Goal: Browse casually

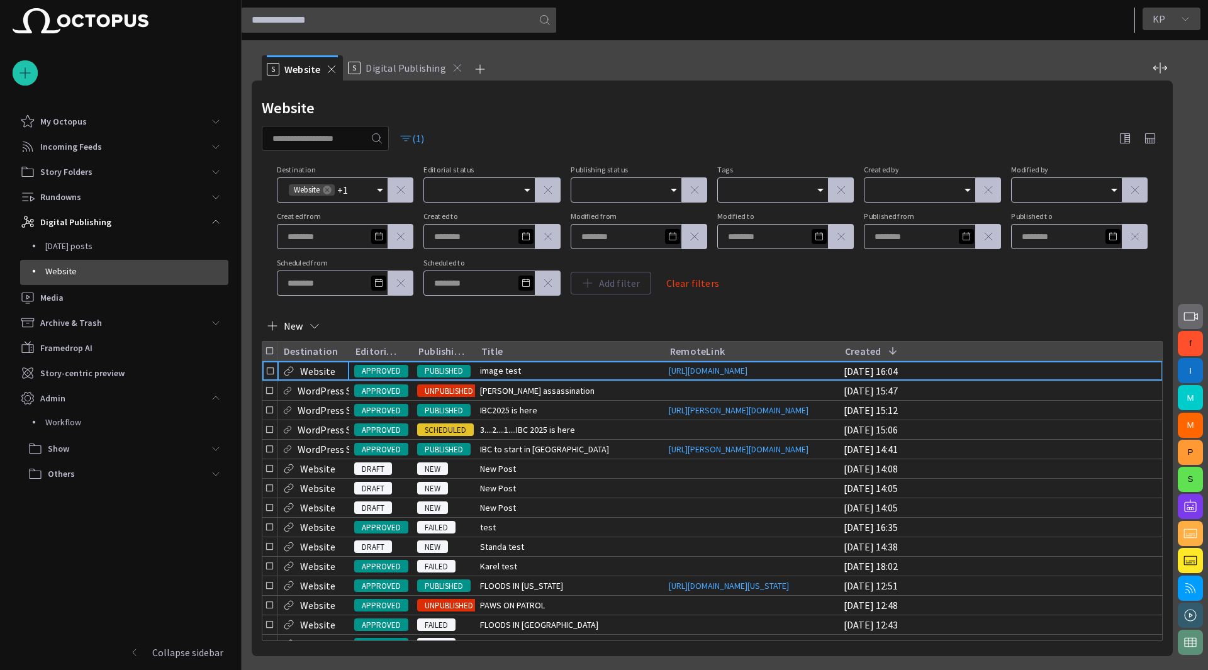
click at [1181, 14] on span "button" at bounding box center [1185, 19] width 10 height 10
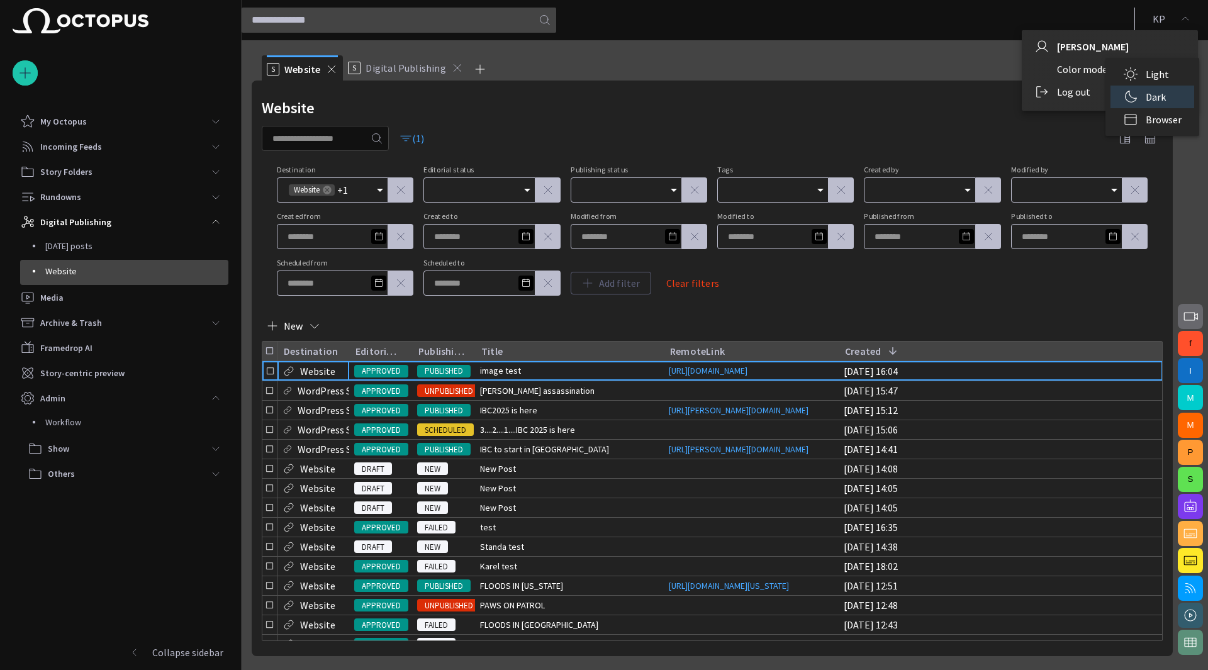
click at [1158, 75] on li "Light" at bounding box center [1152, 74] width 84 height 23
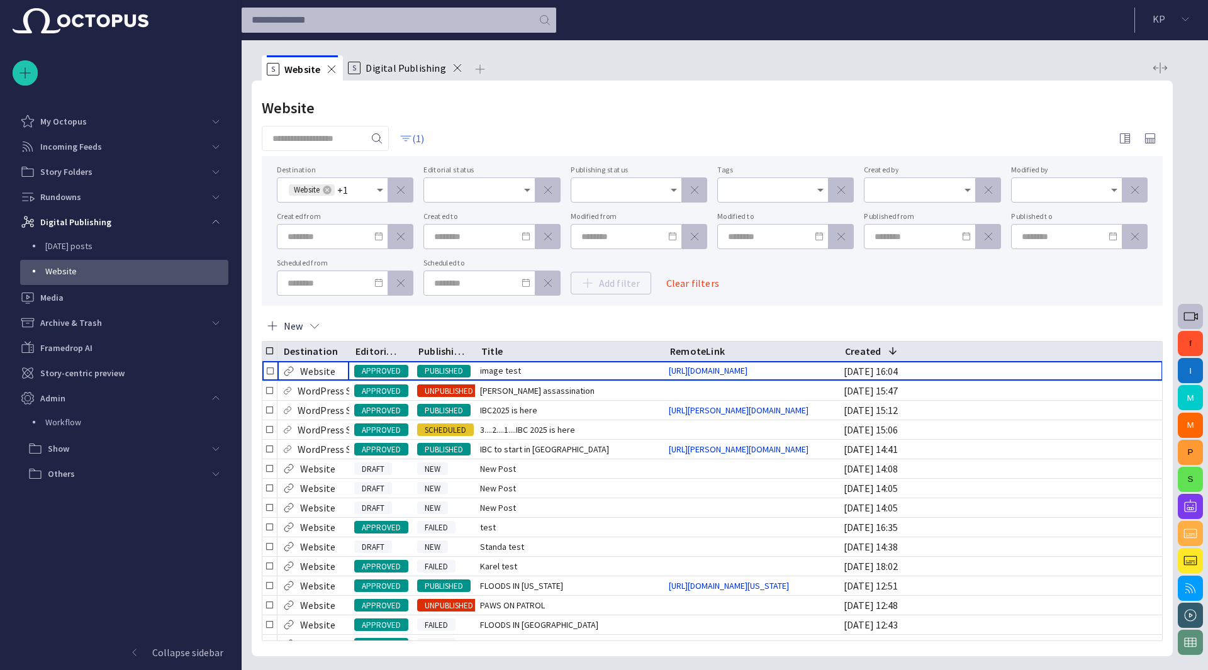
click at [411, 140] on span "button" at bounding box center [405, 138] width 13 height 13
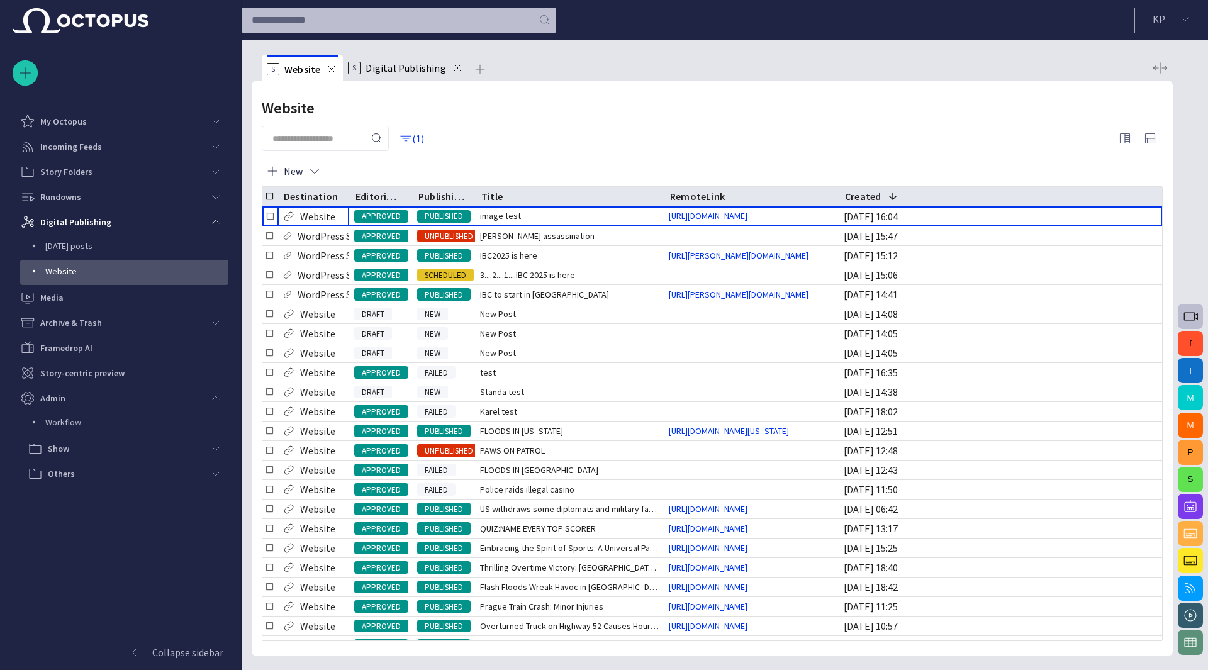
click at [395, 69] on span "Digital Publishing" at bounding box center [405, 68] width 80 height 13
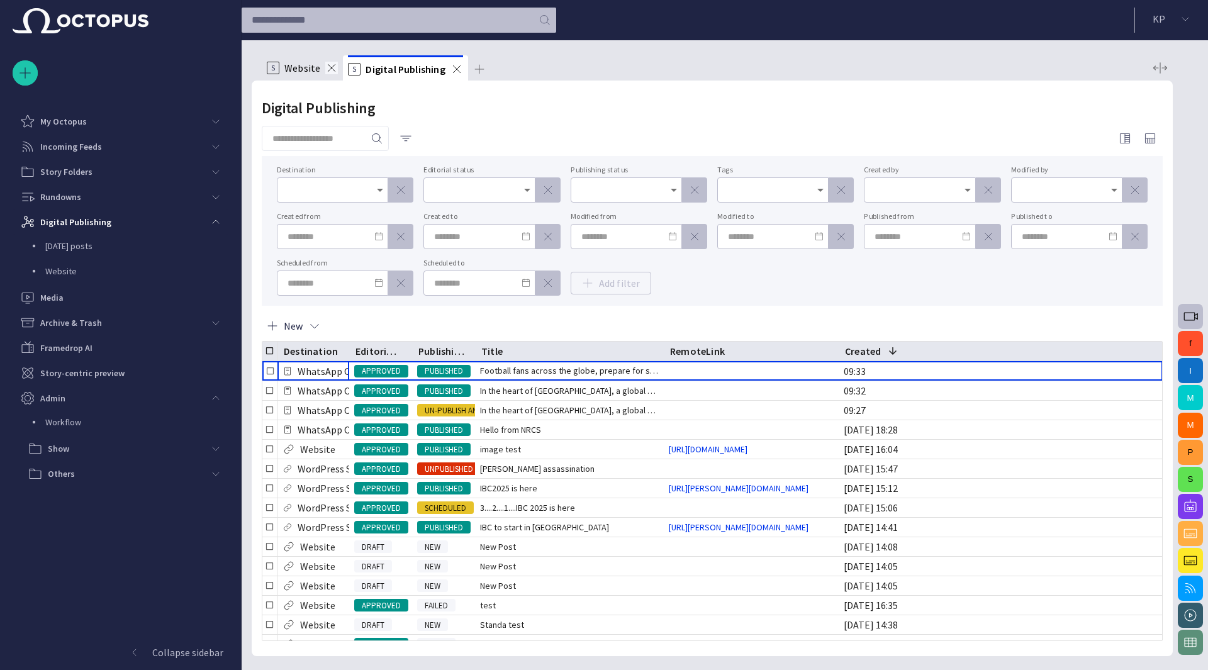
click at [333, 72] on span at bounding box center [331, 68] width 13 height 13
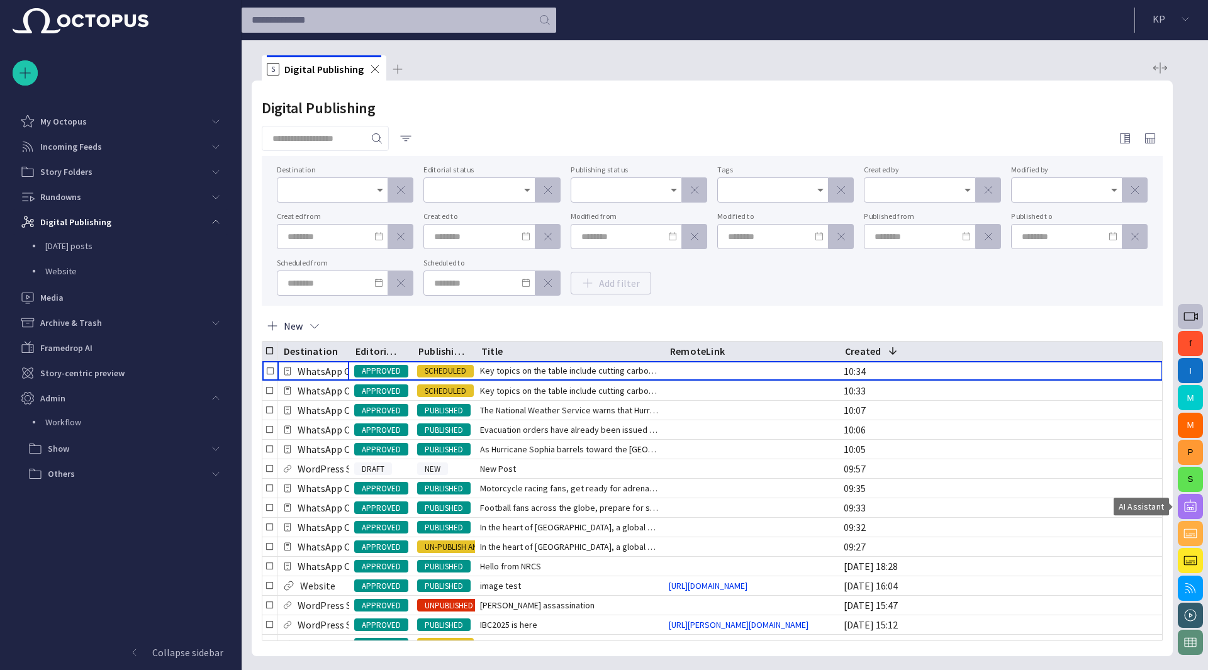
click at [1195, 506] on span "button" at bounding box center [1189, 506] width 15 height 15
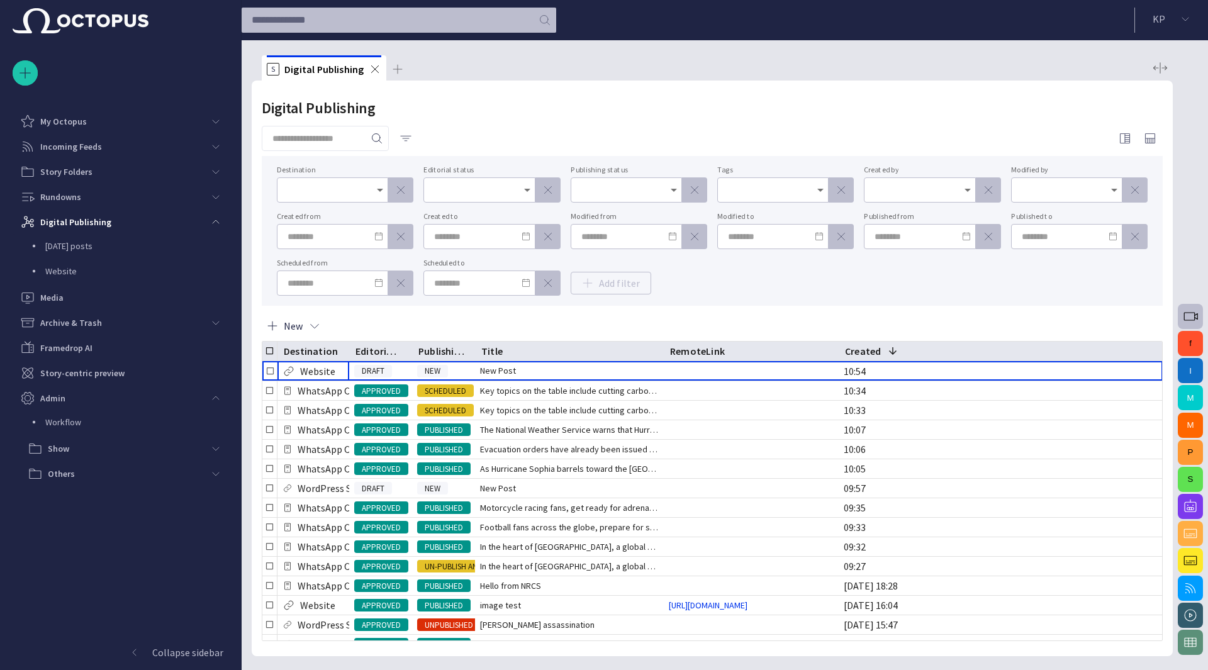
click at [412, 138] on span "button" at bounding box center [405, 138] width 13 height 13
